Goal: Use online tool/utility: Use online tool/utility

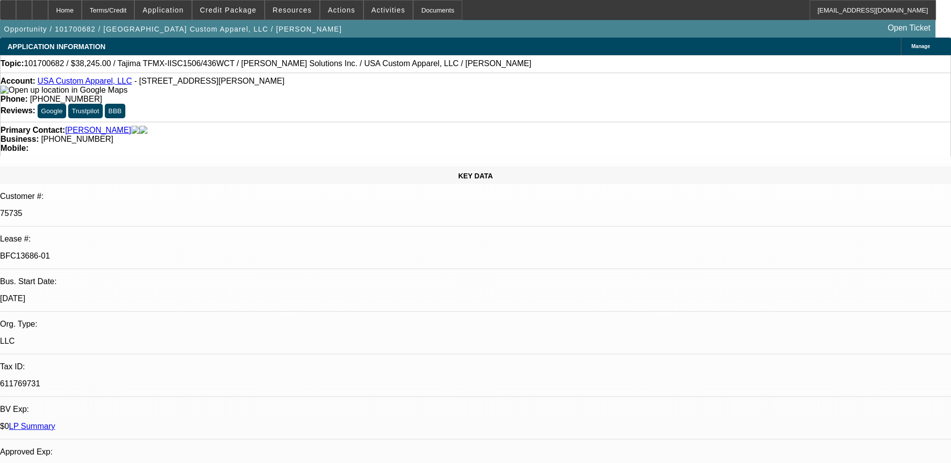
select select "0"
select select "2"
select select "0"
select select "4"
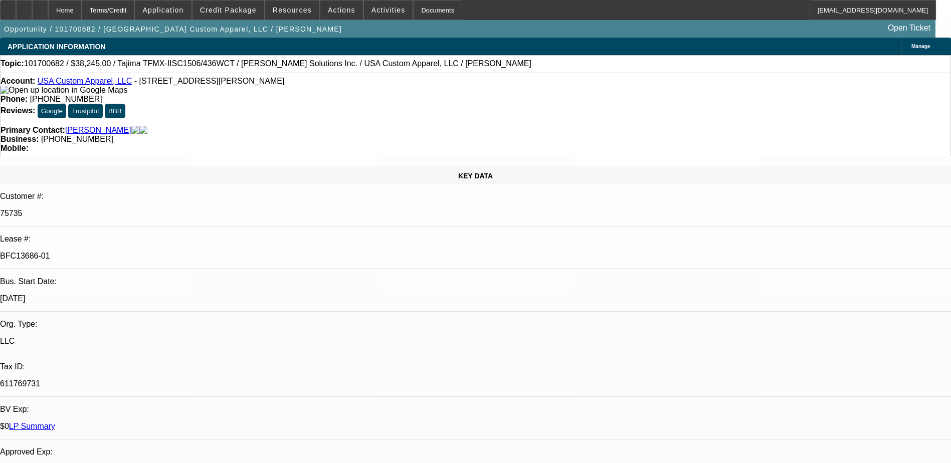
select select "0"
select select "2"
select select "0"
select select "4"
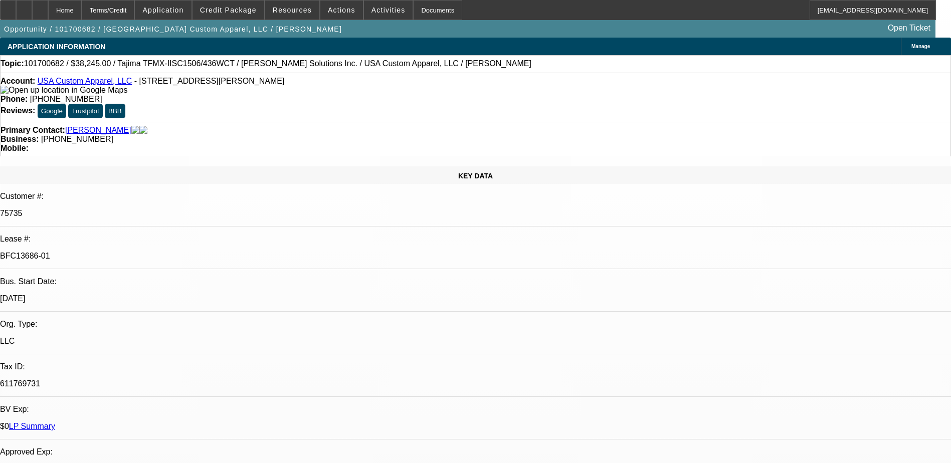
scroll to position [852, 0]
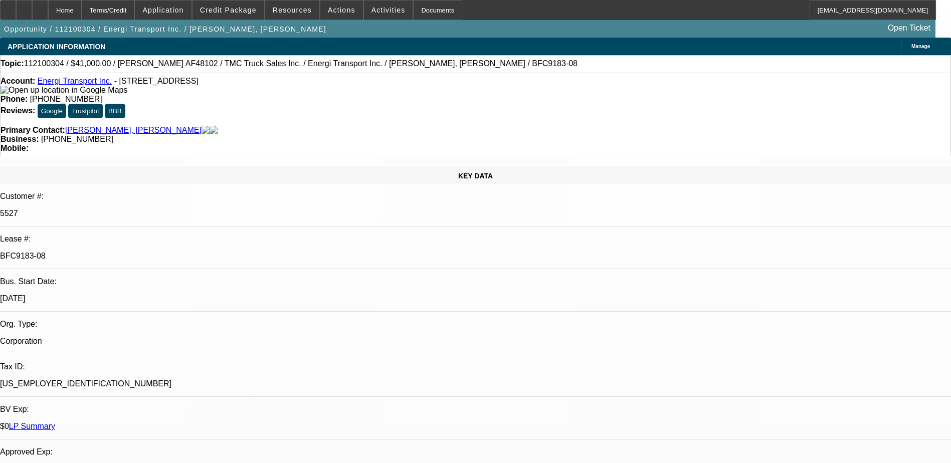
select select "0"
select select "6"
select select "0"
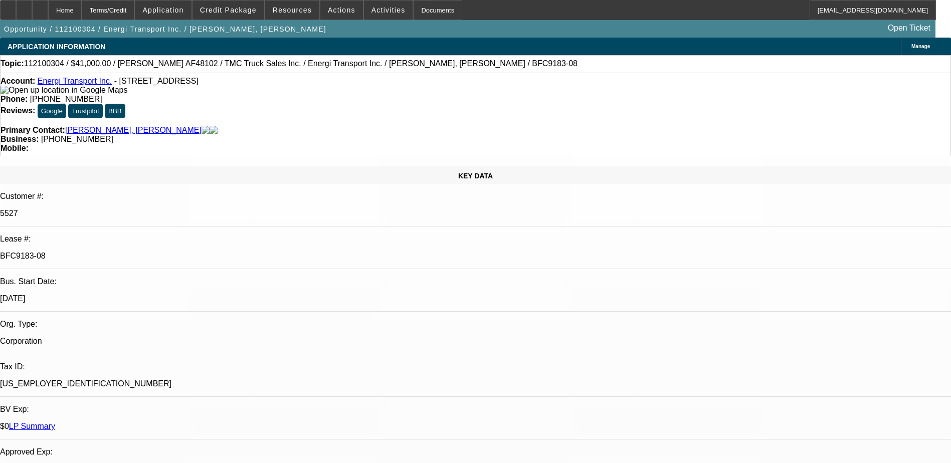
select select "0"
select select "2"
select select "0"
select select "6"
select select "0"
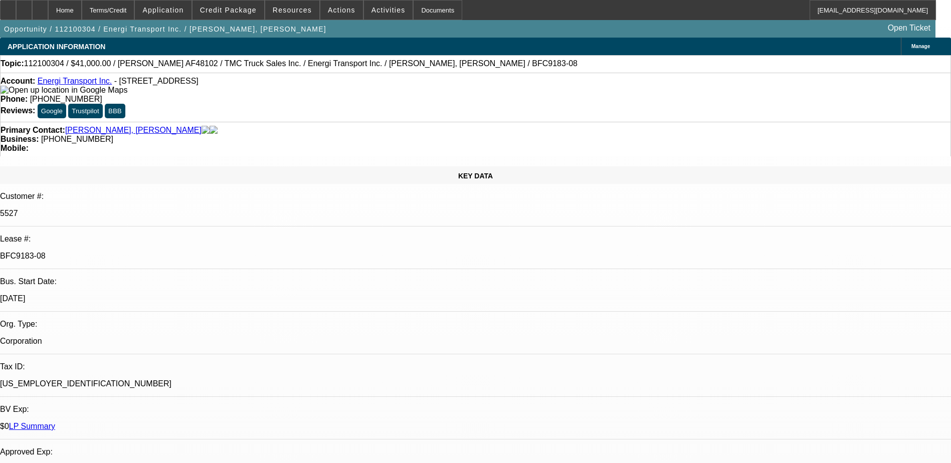
select select "0"
select select "6"
select select "0"
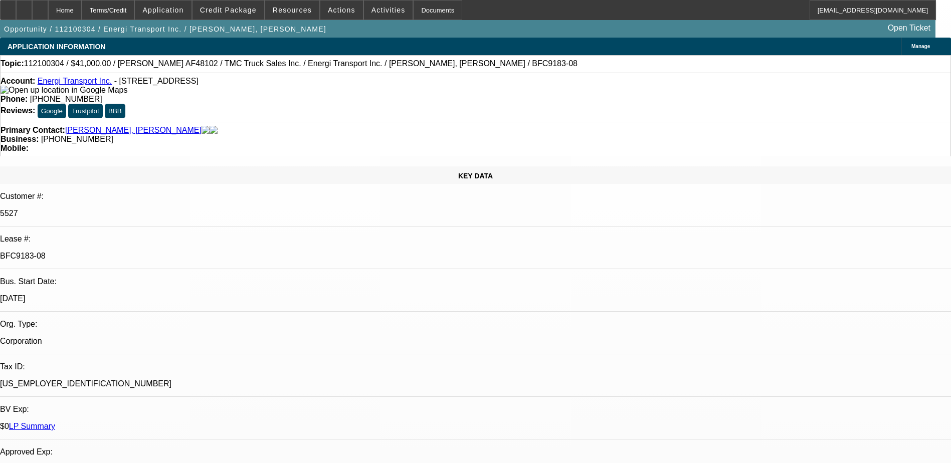
select select "0"
select select "6"
